Goal: Contribute content

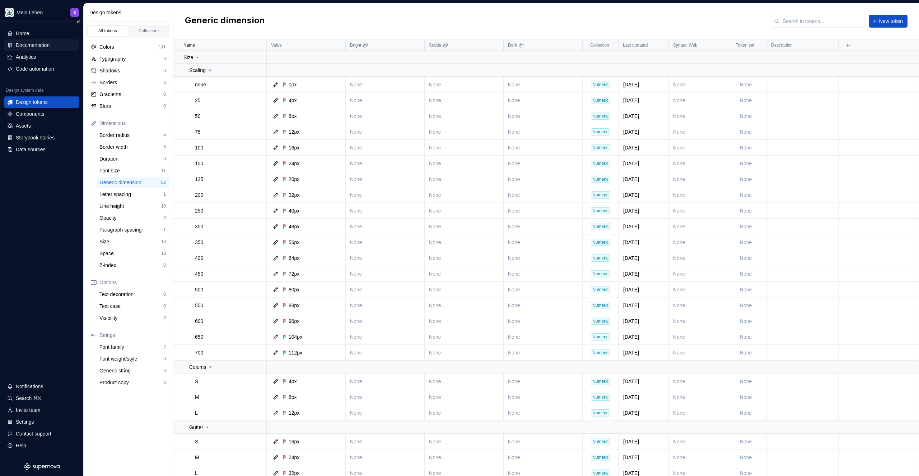
click at [53, 44] on div "Documentation" at bounding box center [41, 45] width 69 height 7
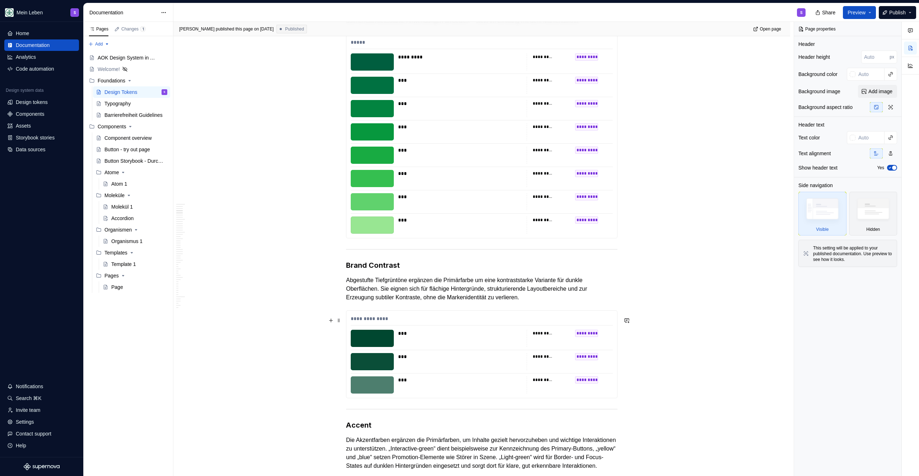
scroll to position [974, 0]
type textarea "*"
type textarea "Design Tokens sind standardisierte, plattformunabhängige Variablen, die zentral…"
type textarea "*"
type textarea "Design Tokens sind standardisierte, plattformunabhängige Variablen, die zentral…"
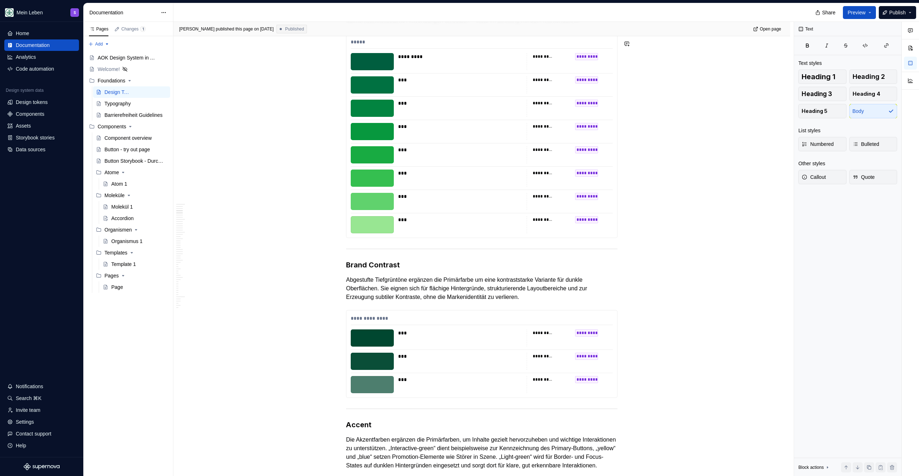
type textarea "*"
